Goal: Complete application form

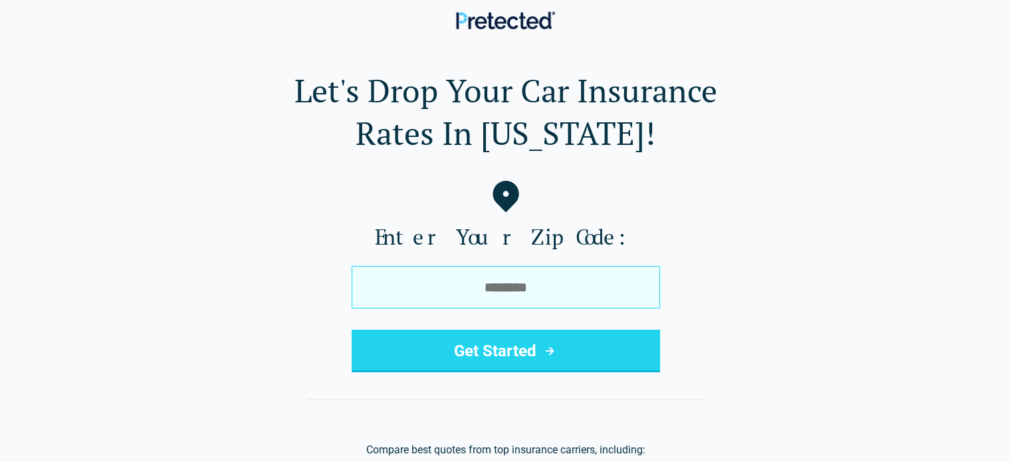
click at [541, 300] on input "tel" at bounding box center [506, 287] width 308 height 43
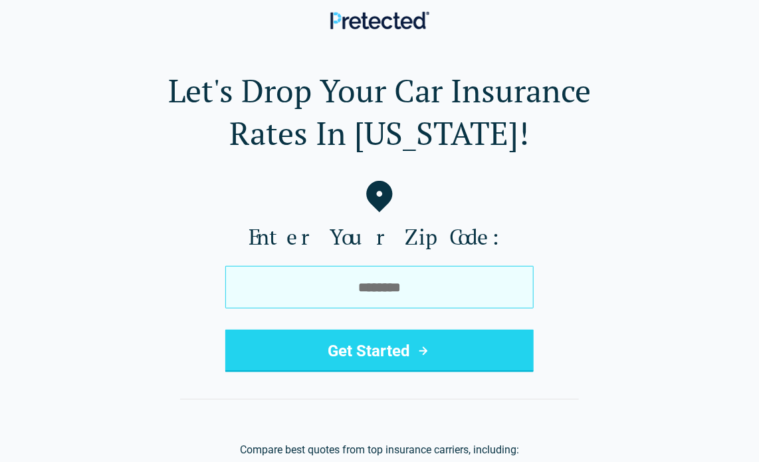
click at [331, 279] on input "tel" at bounding box center [379, 287] width 308 height 43
click at [338, 292] on input "tel" at bounding box center [379, 287] width 308 height 43
click at [372, 290] on input "tel" at bounding box center [379, 287] width 308 height 43
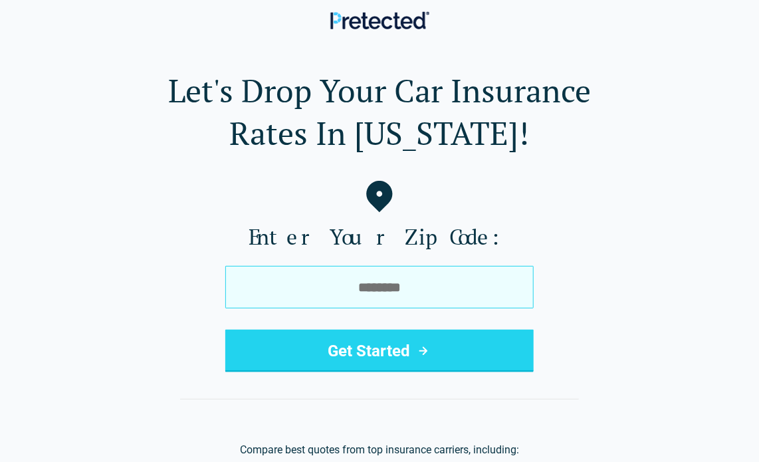
click at [372, 290] on input "tel" at bounding box center [379, 287] width 308 height 43
drag, startPoint x: 372, startPoint y: 290, endPoint x: 423, endPoint y: 286, distance: 51.3
click at [423, 286] on input "tel" at bounding box center [379, 287] width 308 height 43
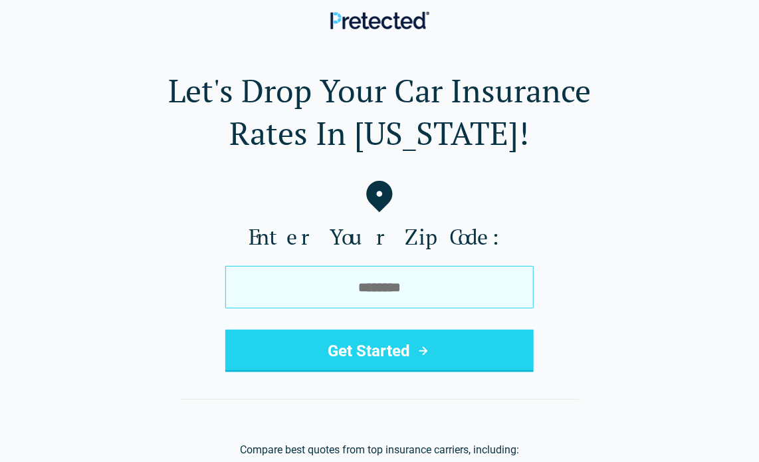
click at [423, 286] on input "tel" at bounding box center [379, 287] width 308 height 43
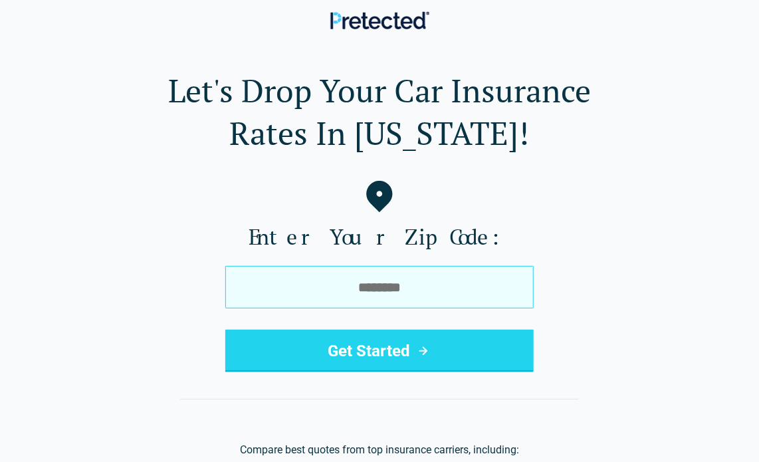
click at [423, 286] on input "tel" at bounding box center [379, 287] width 308 height 43
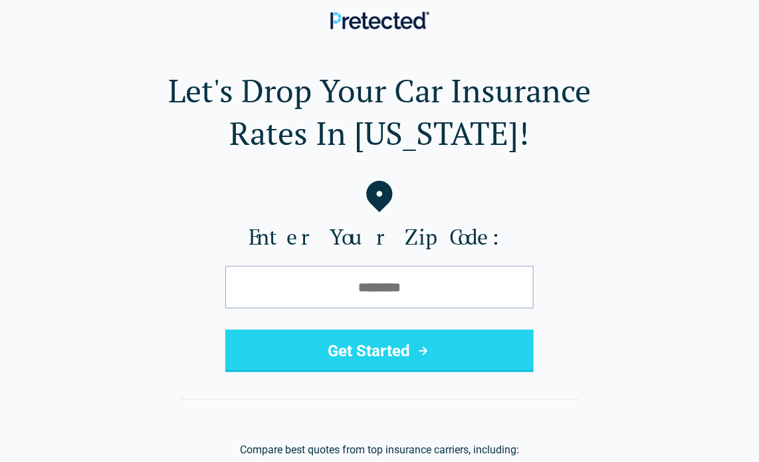
click at [393, 349] on button "Get Started" at bounding box center [379, 351] width 308 height 43
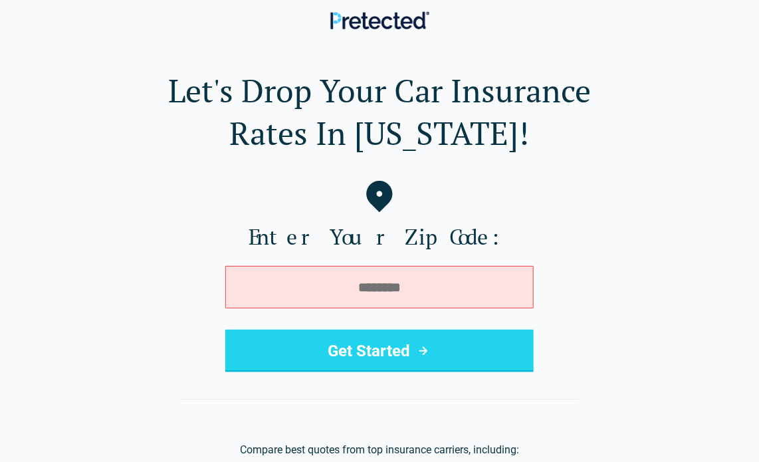
click at [394, 332] on button "Get Started" at bounding box center [379, 351] width 308 height 43
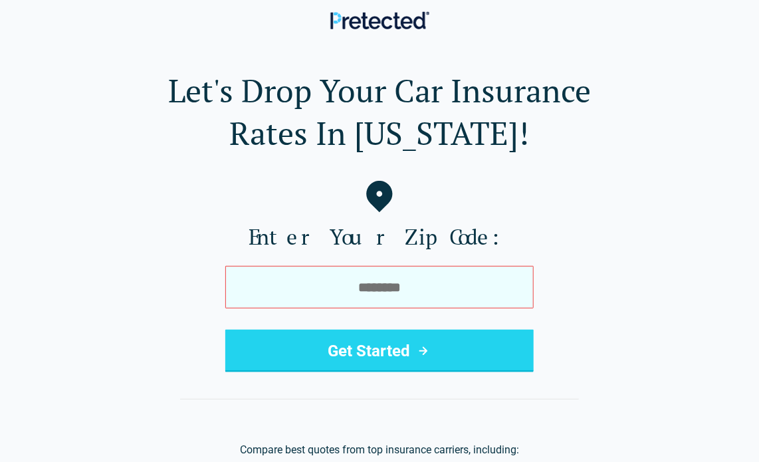
click at [313, 286] on input "tel" at bounding box center [379, 287] width 308 height 43
